Goal: Task Accomplishment & Management: Manage account settings

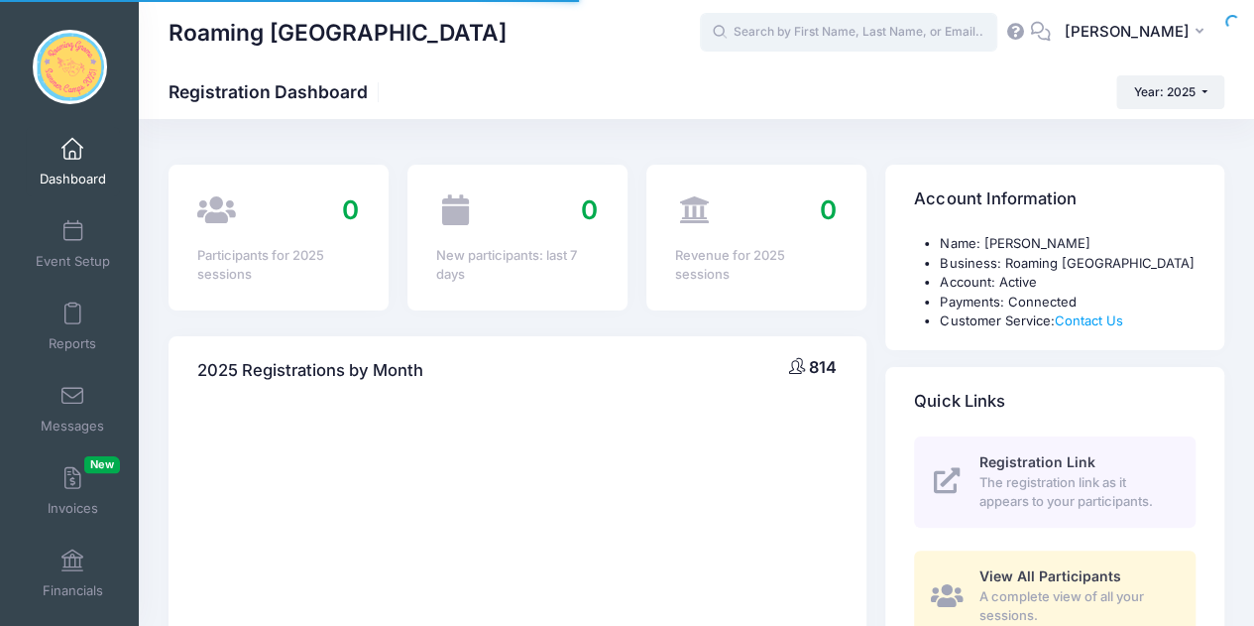
click at [791, 19] on input "text" at bounding box center [848, 33] width 297 height 40
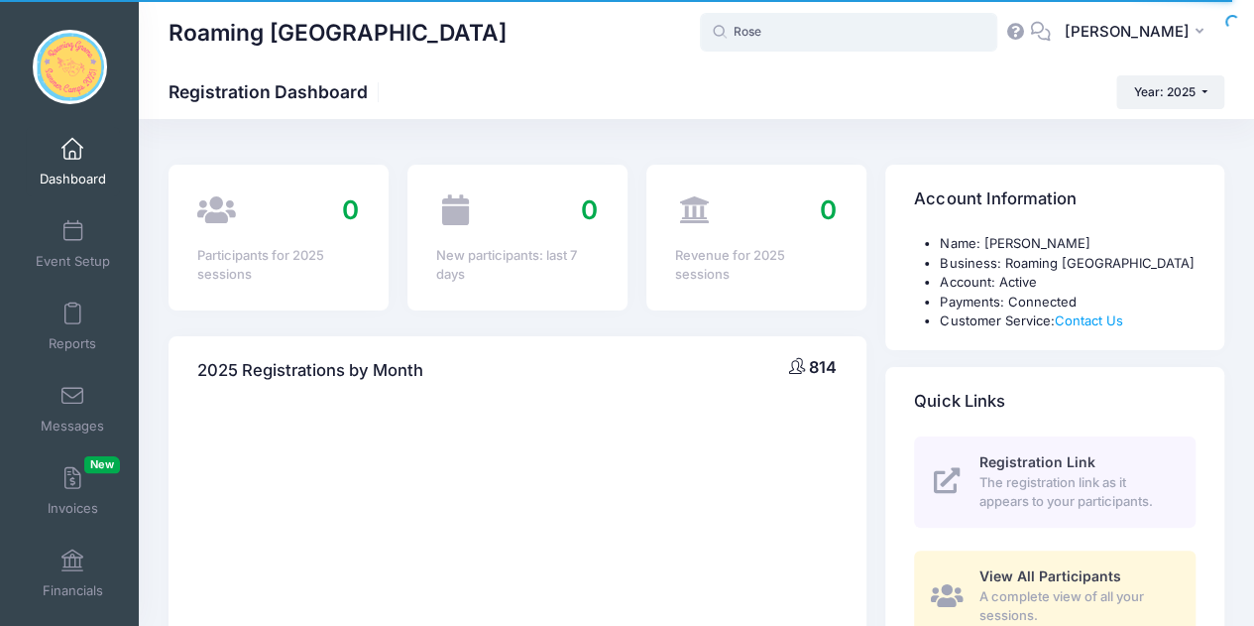
click at [794, 34] on input "Rose" at bounding box center [848, 33] width 297 height 40
type input "Rose"
drag, startPoint x: 831, startPoint y: 24, endPoint x: 535, endPoint y: 5, distance: 296.0
click at [535, 5] on div "Roaming Gnome Theatre Rose AO" at bounding box center [696, 32] width 1115 height 64
type input "Ro"
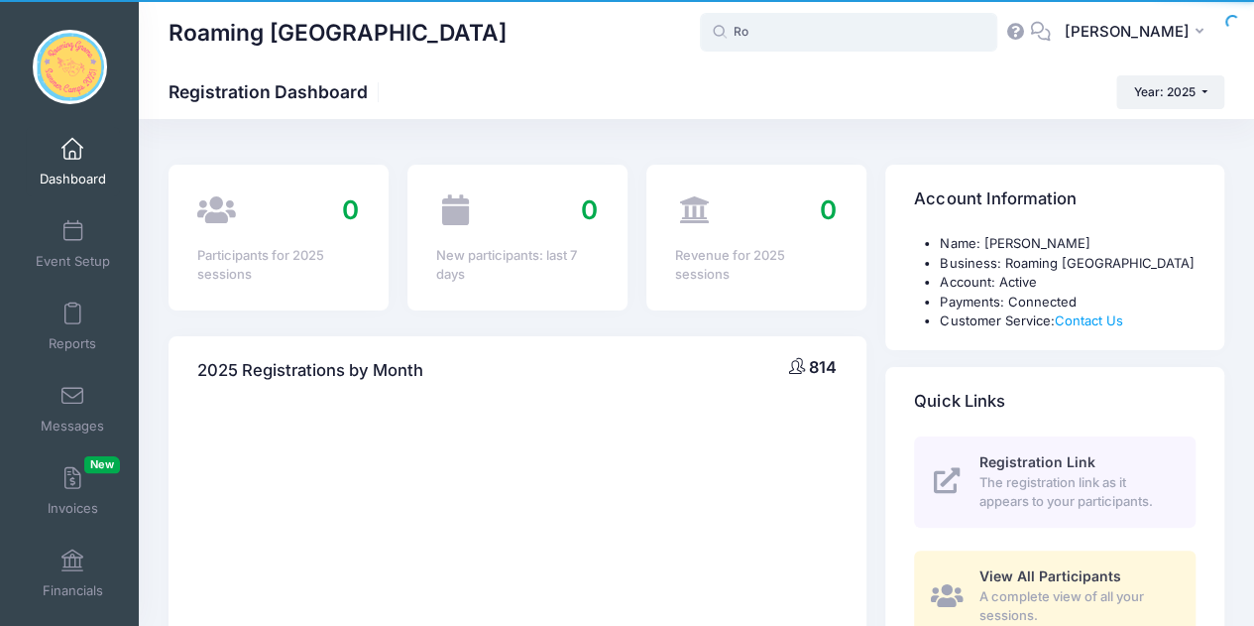
drag, startPoint x: 804, startPoint y: 28, endPoint x: 608, endPoint y: -20, distance: 202.0
click at [608, 0] on html "Processing Request Please wait... Processing Request Please wait... Processing …" at bounding box center [627, 313] width 1254 height 626
select select
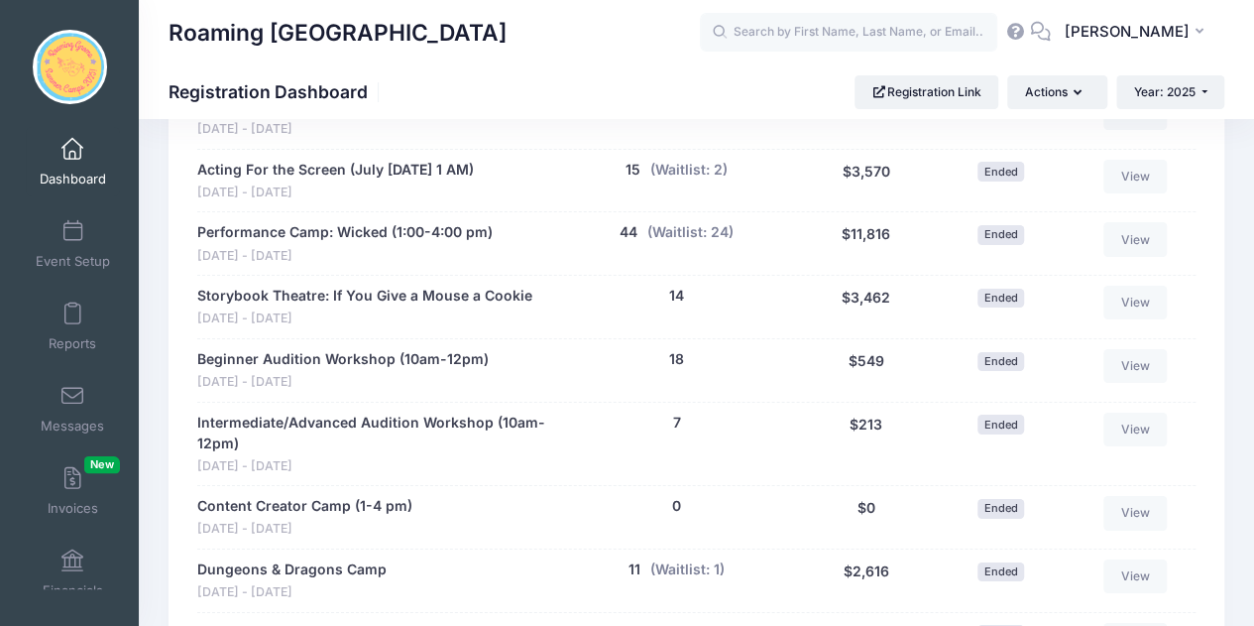
scroll to position [2799, 0]
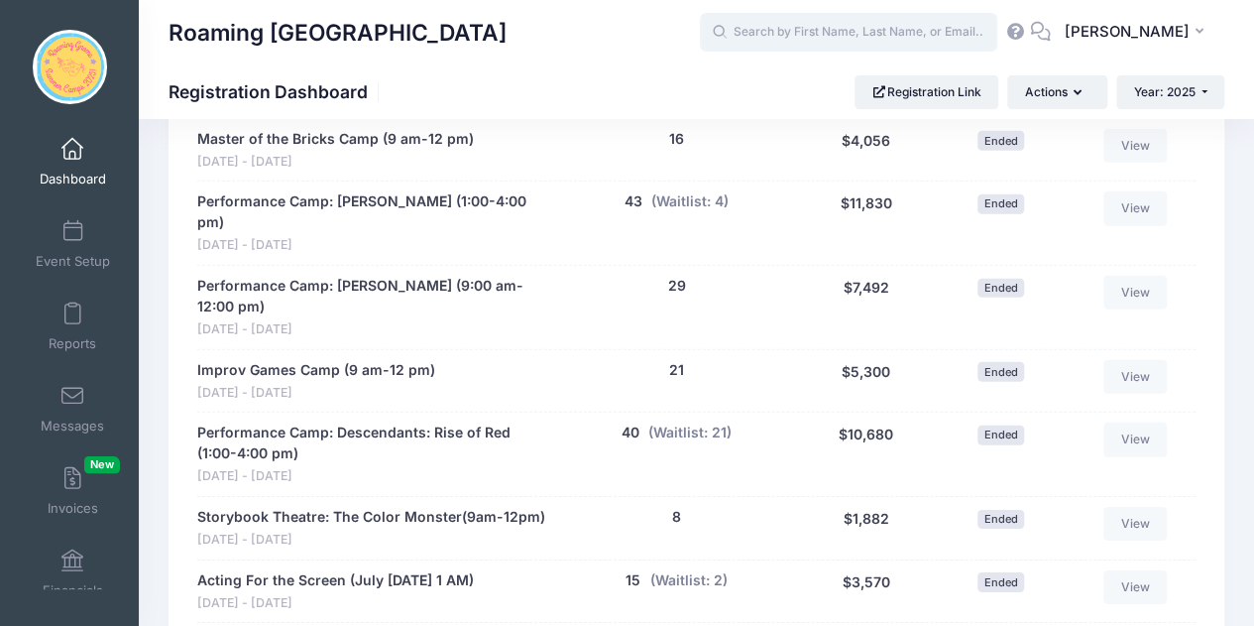
click at [802, 15] on input "text" at bounding box center [848, 33] width 297 height 40
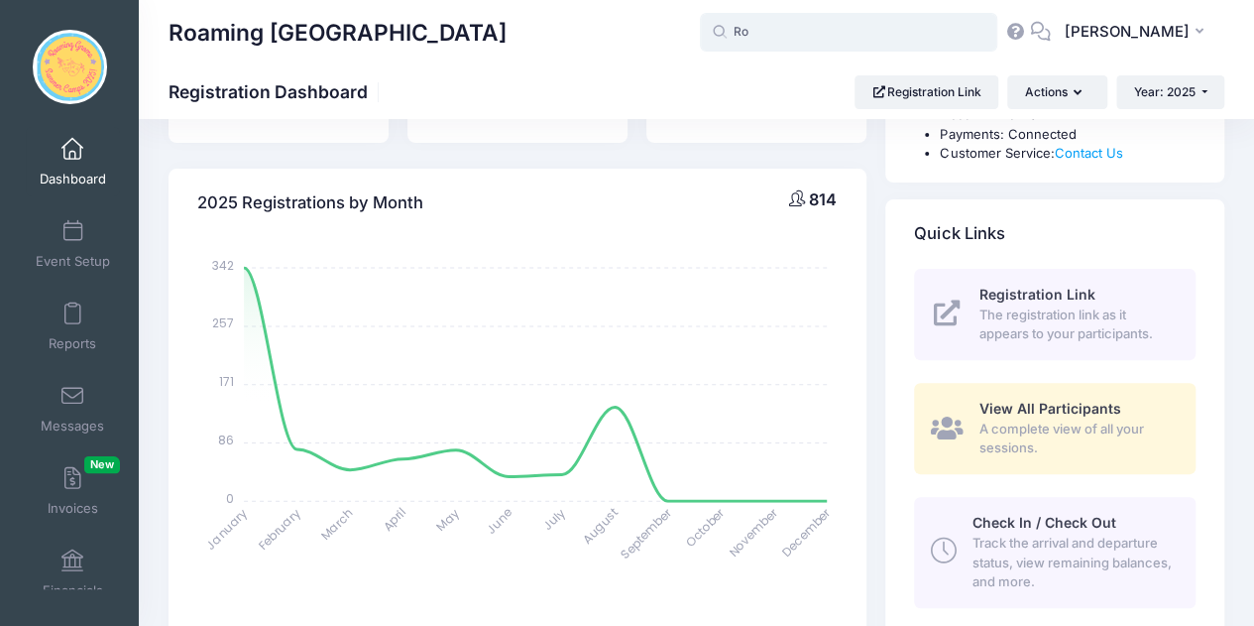
scroll to position [0, 0]
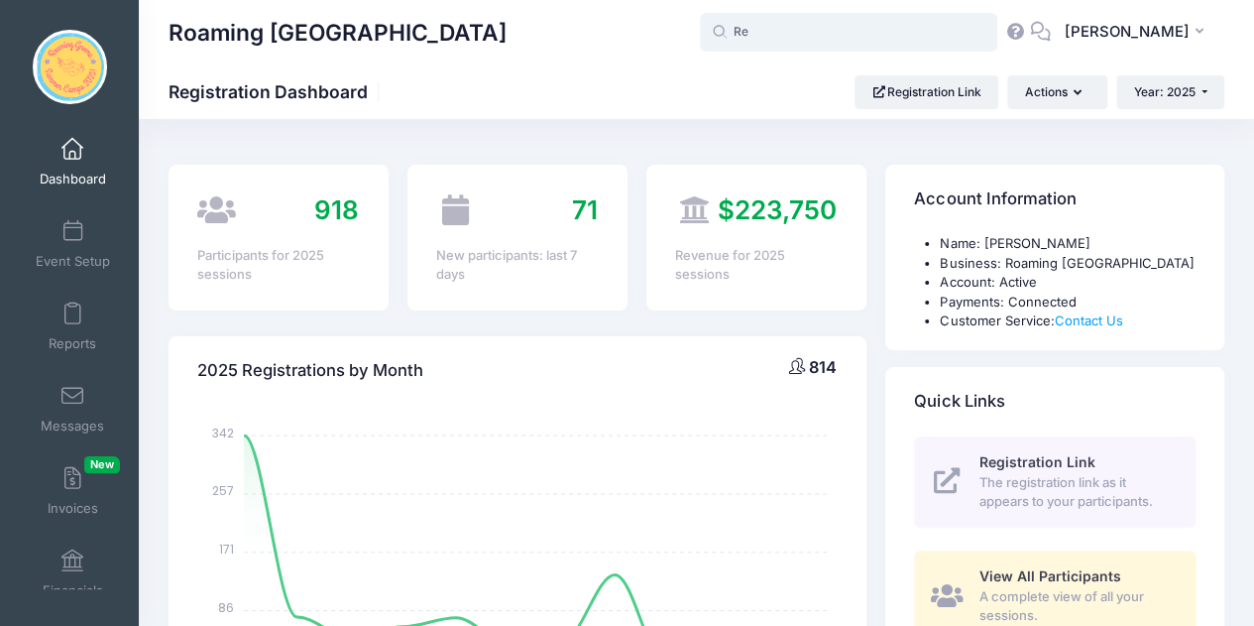
type input "R"
click at [81, 237] on link "Event Setup" at bounding box center [73, 243] width 94 height 69
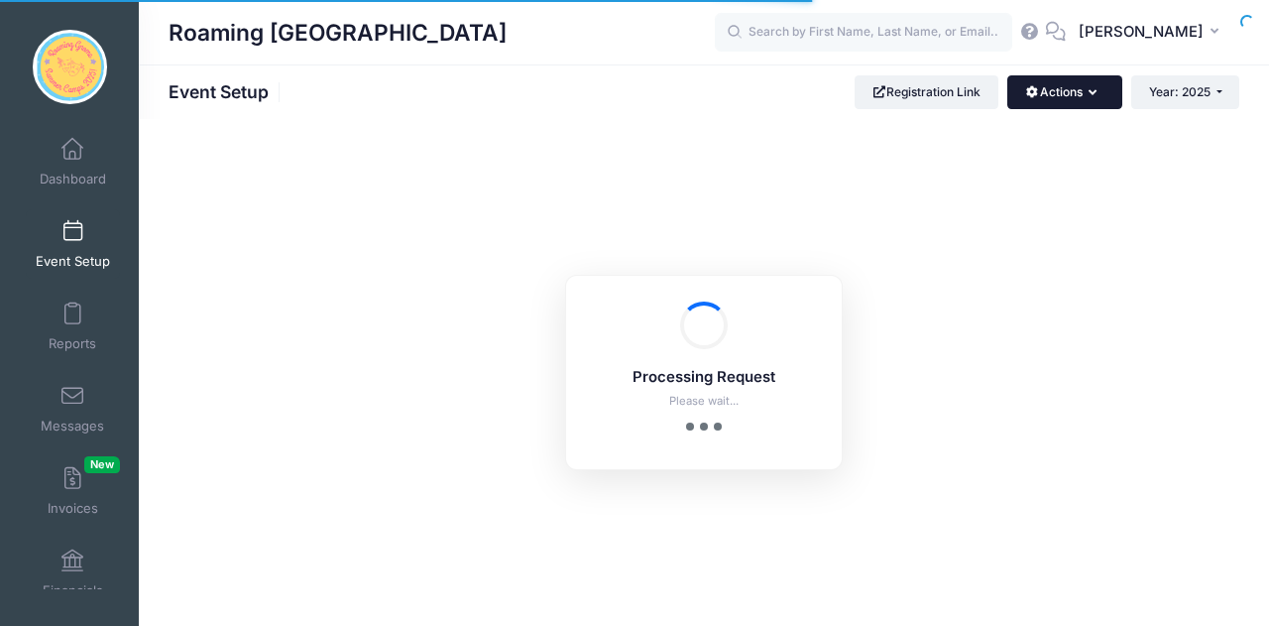
click at [1045, 93] on button "Actions" at bounding box center [1064, 92] width 114 height 34
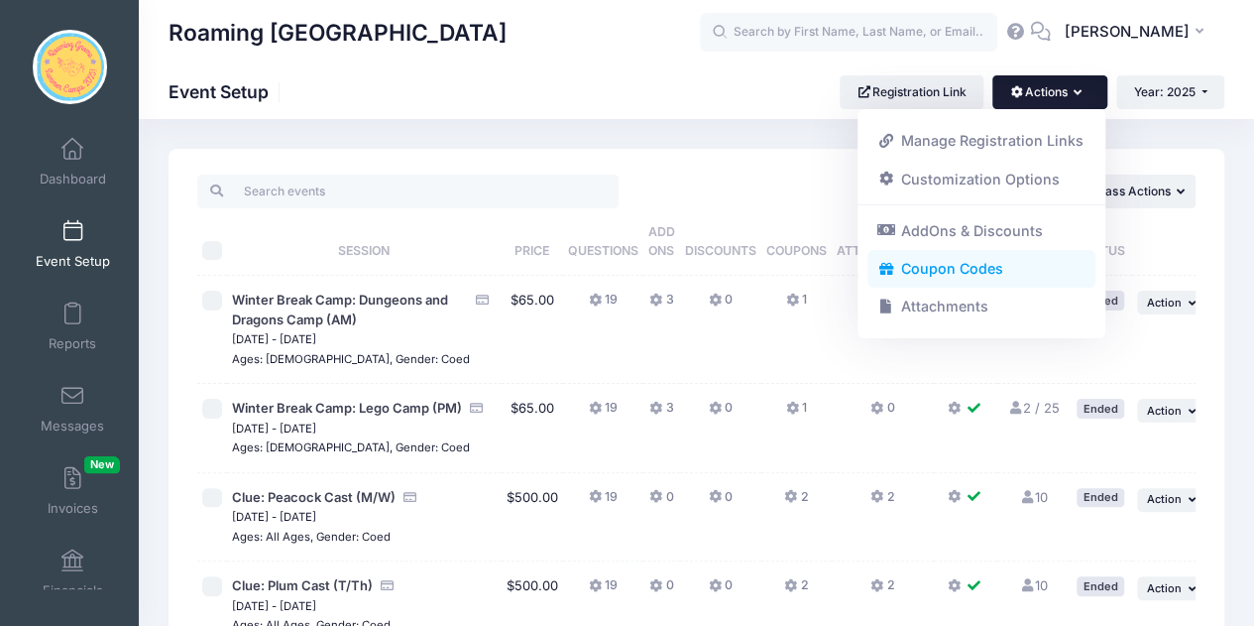
click at [970, 275] on link "Coupon Codes" at bounding box center [981, 269] width 229 height 38
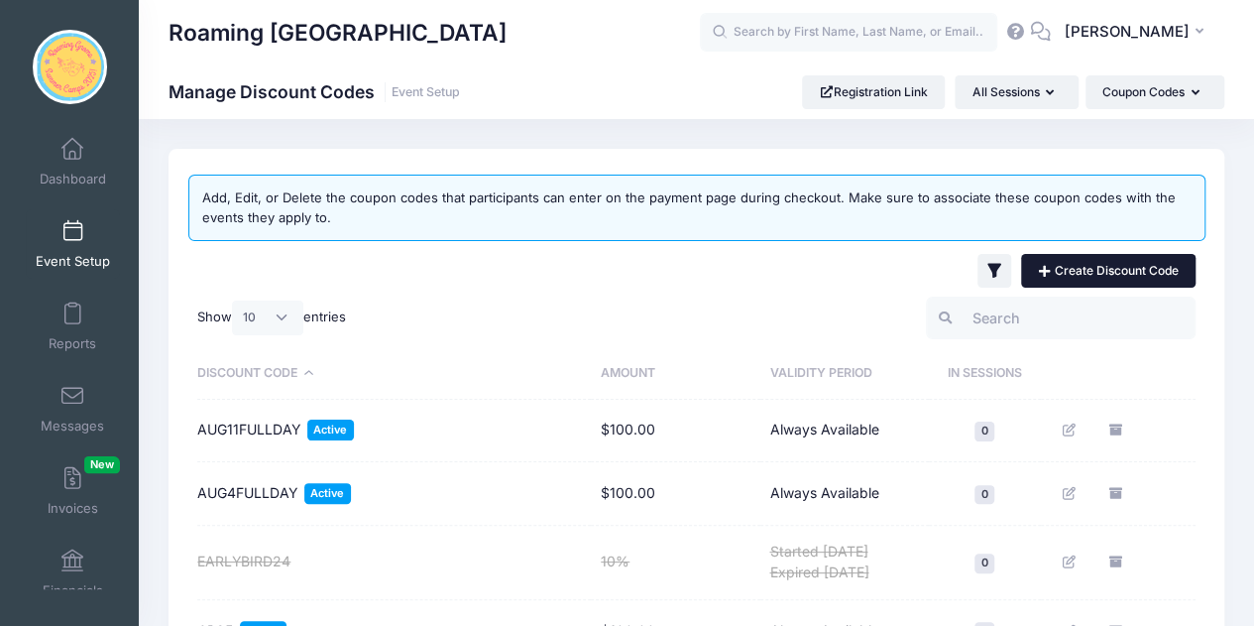
click at [1089, 277] on link "Create Discount Code" at bounding box center [1108, 271] width 174 height 34
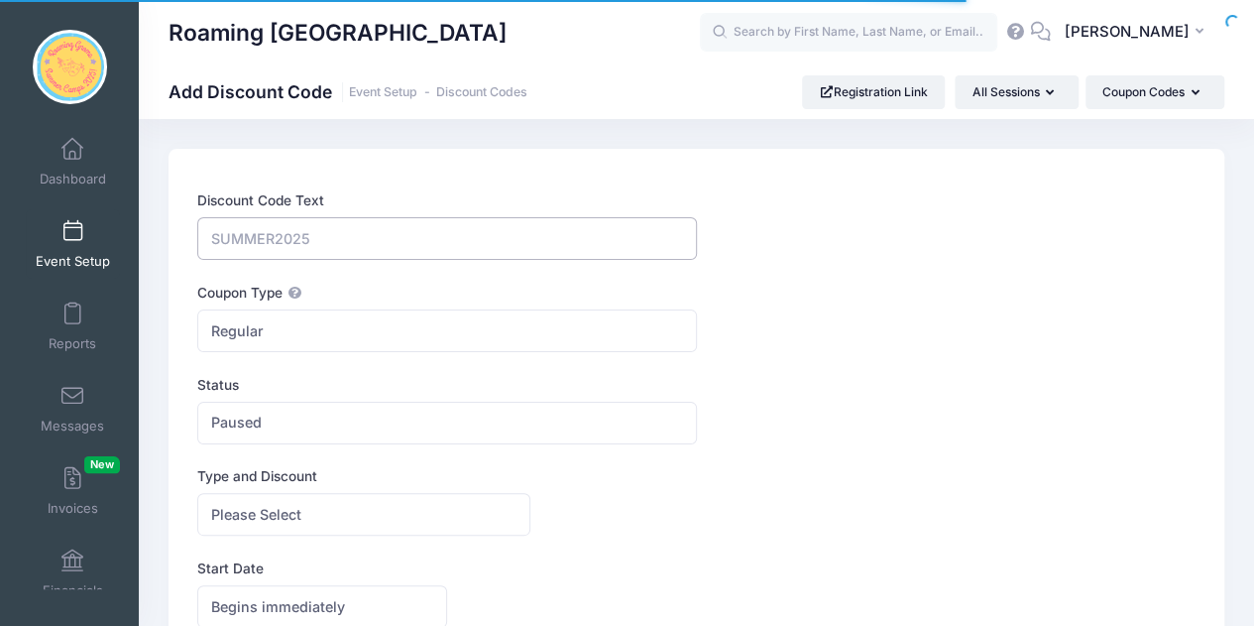
click at [504, 235] on input "Discount Code Text" at bounding box center [446, 238] width 499 height 43
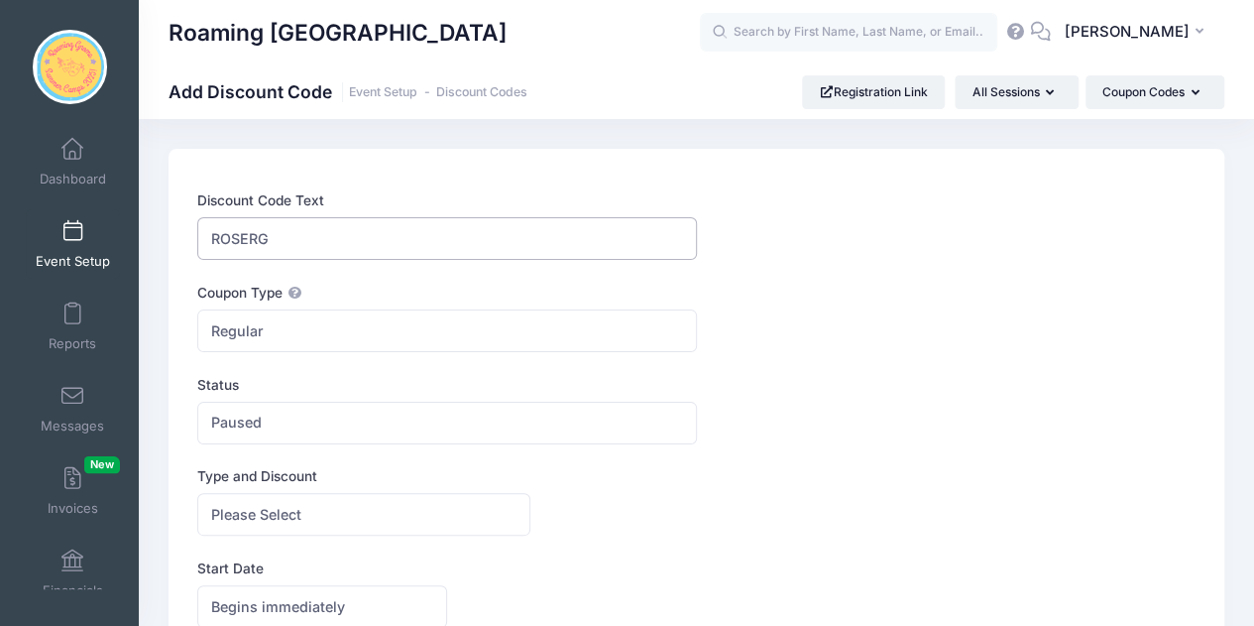
type input "ROSERG"
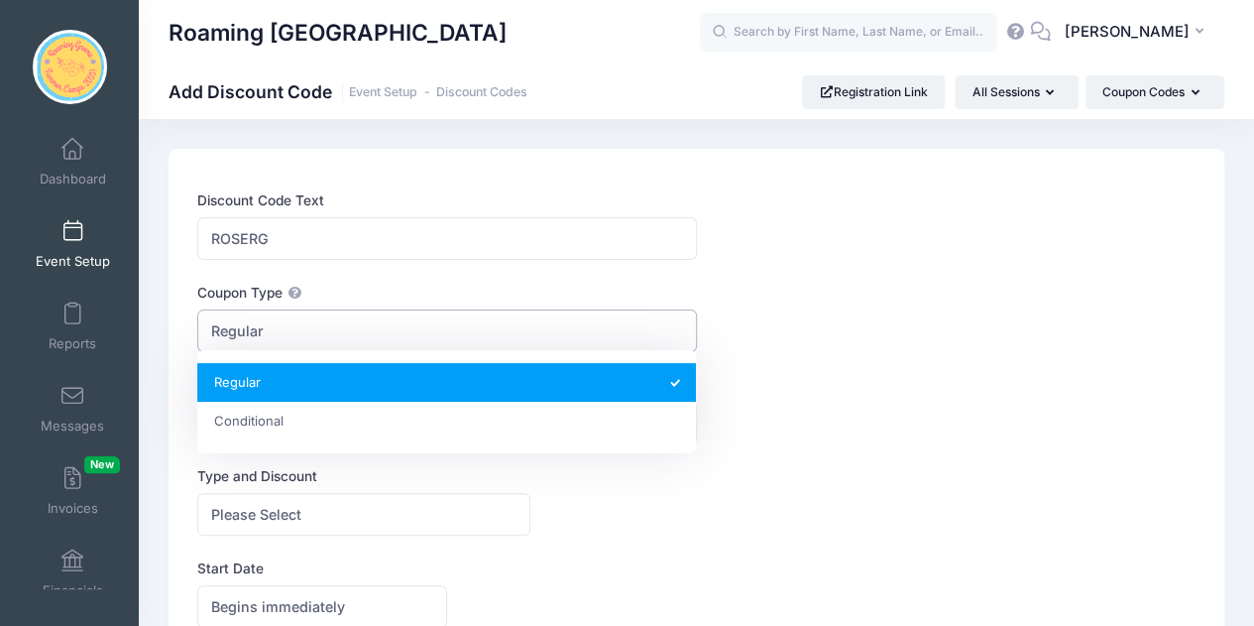
click at [349, 325] on span "Regular" at bounding box center [446, 330] width 499 height 43
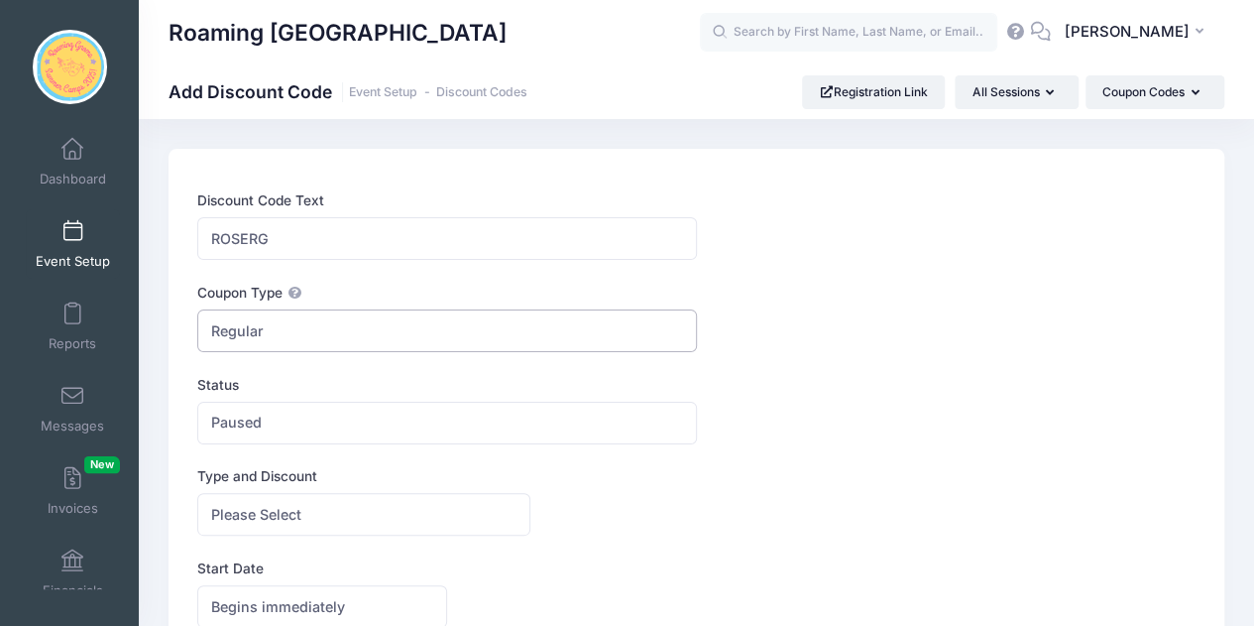
click at [349, 325] on span "Regular" at bounding box center [446, 330] width 499 height 43
click at [324, 412] on span "Paused" at bounding box center [446, 423] width 499 height 43
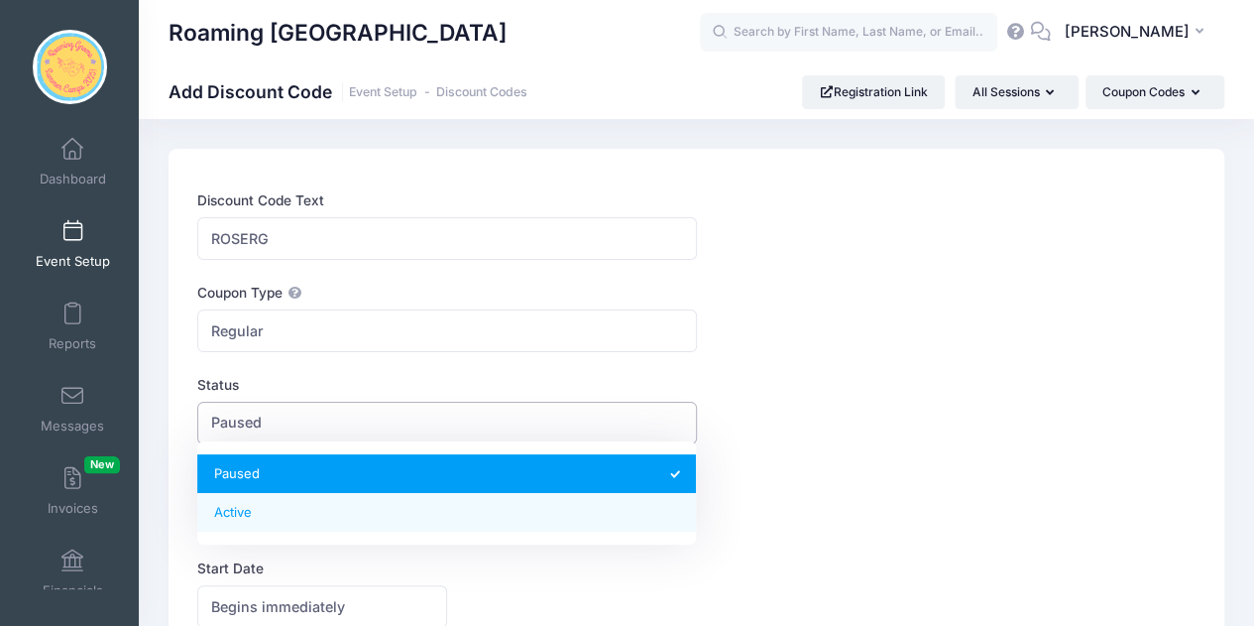
select select "1"
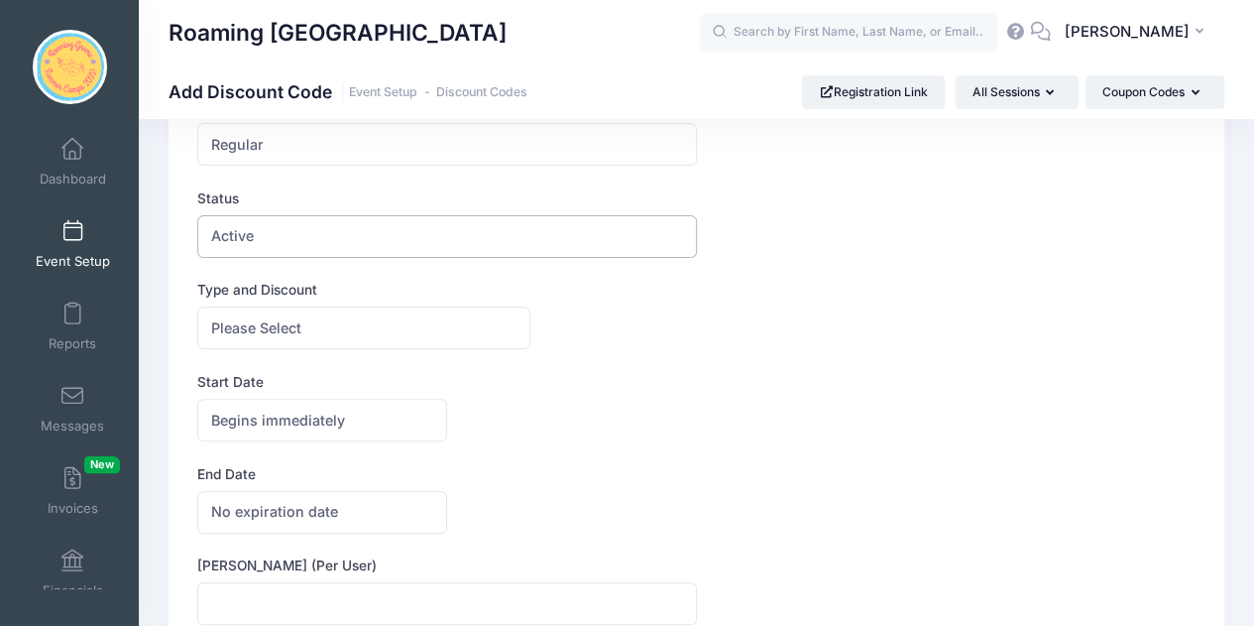
scroll to position [187, 0]
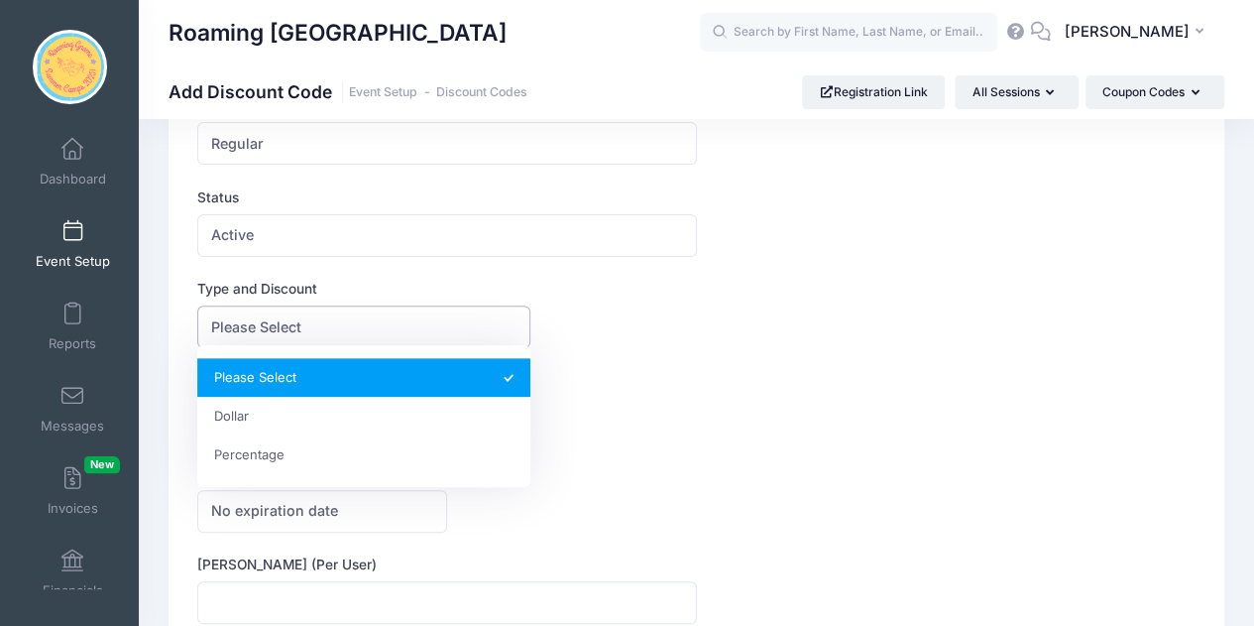
click at [327, 316] on span "Please Select" at bounding box center [363, 326] width 333 height 43
select select "2"
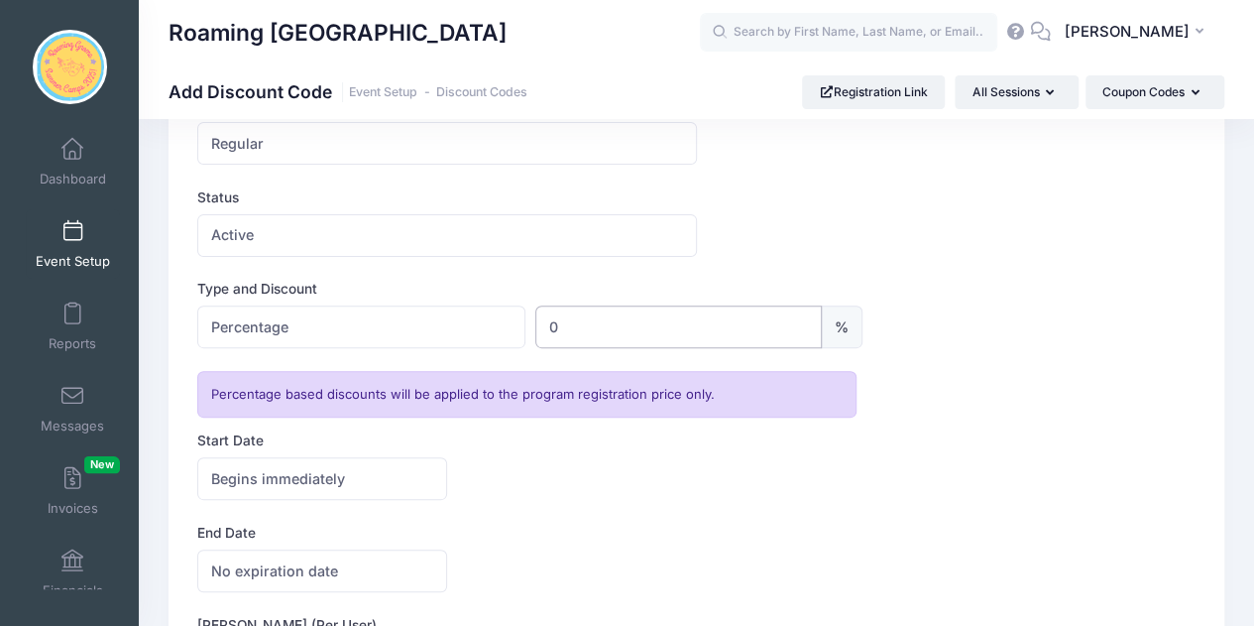
click at [603, 330] on input "0" at bounding box center [679, 326] width 288 height 43
type input "100"
click at [686, 540] on div "End Date No expiration date Expires on No expiration date [GEOGRAPHIC_DATA]/[US…" at bounding box center [696, 556] width 998 height 69
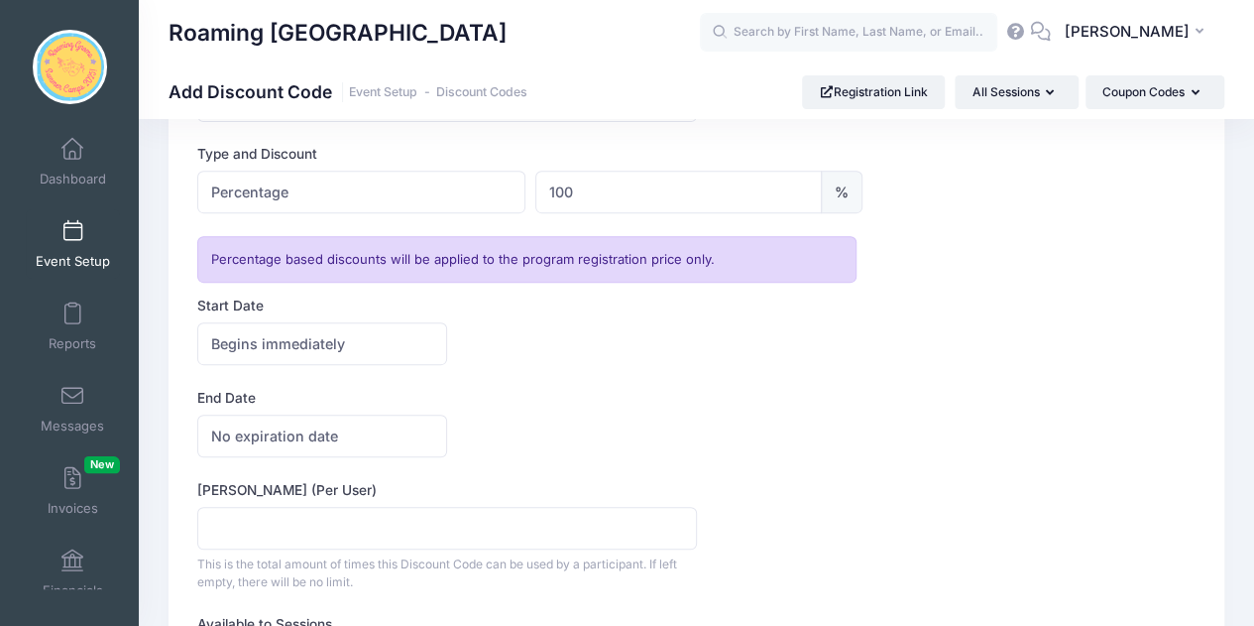
scroll to position [325, 0]
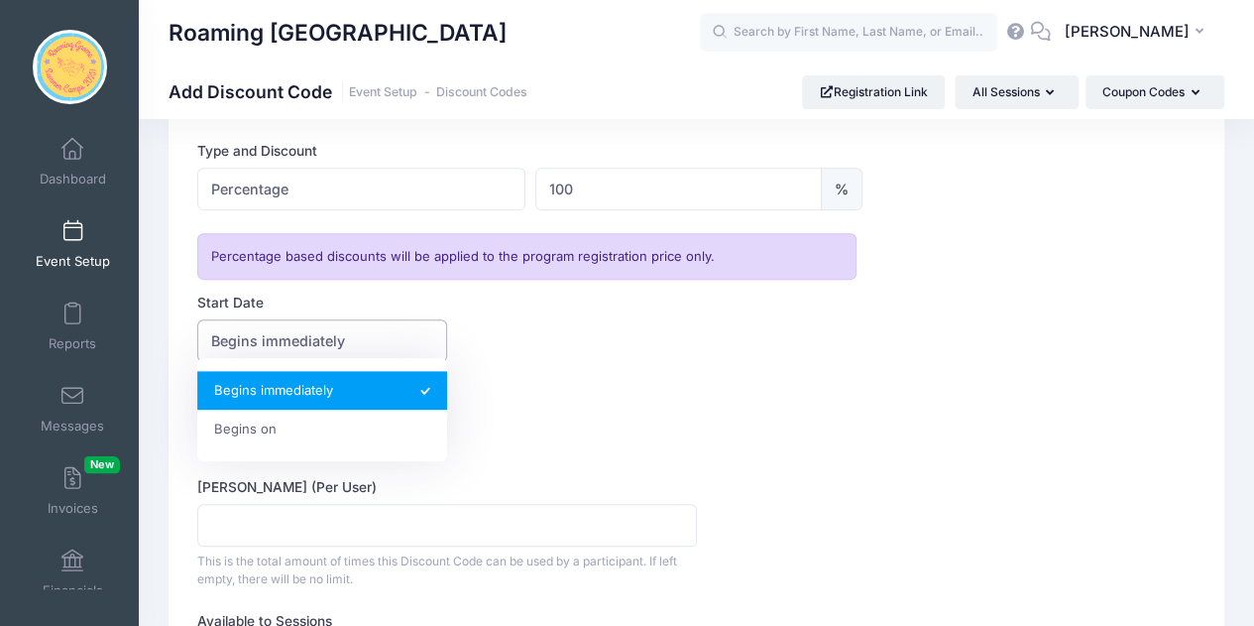
click at [222, 330] on span "Begins immediately" at bounding box center [278, 340] width 134 height 21
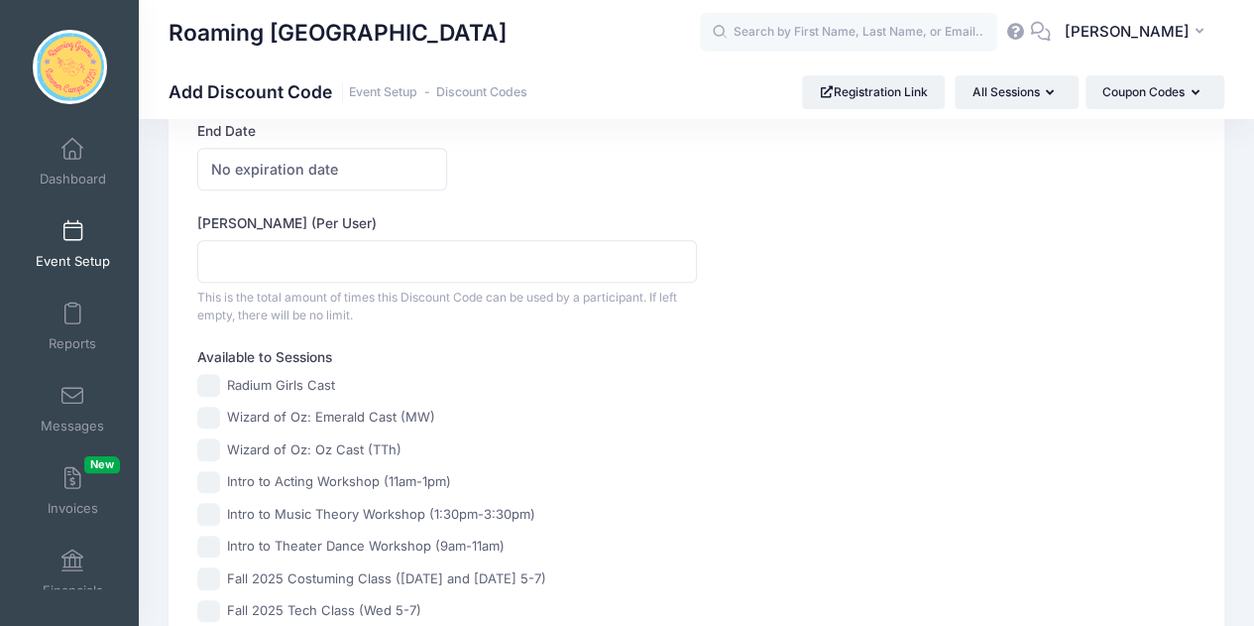
click at [214, 384] on input "Radium Girls Cast" at bounding box center [208, 385] width 23 height 23
checkbox input "true"
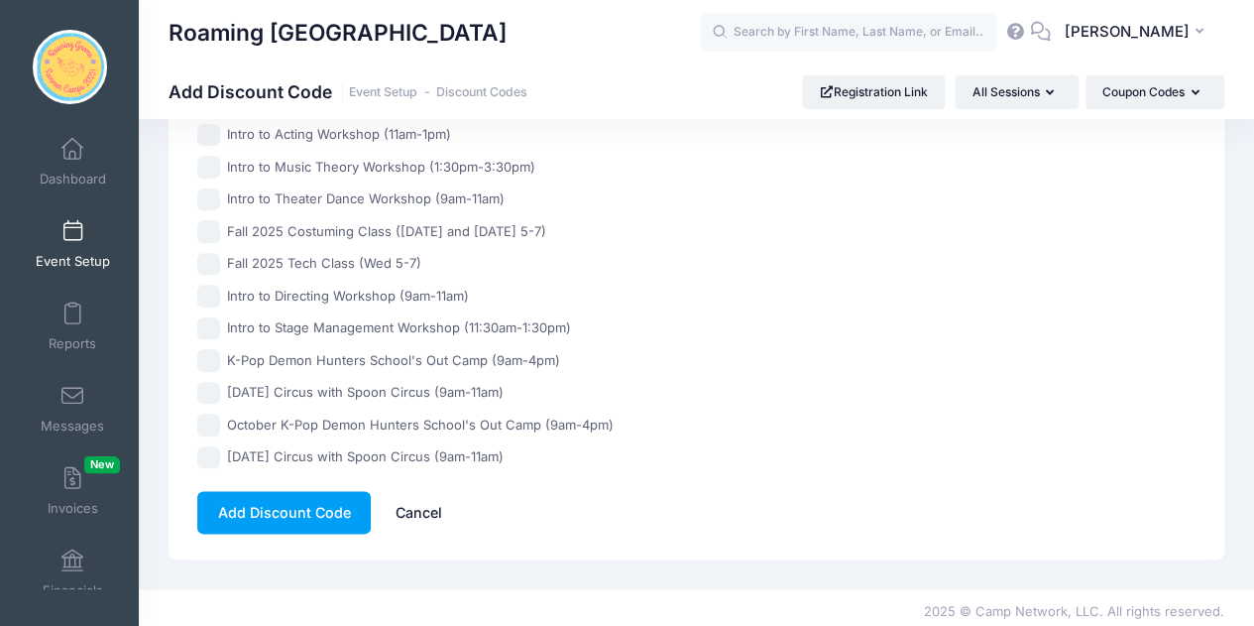
scroll to position [937, 0]
click at [293, 505] on button "Add Discount Code" at bounding box center [283, 511] width 173 height 43
